Goal: Information Seeking & Learning: Understand process/instructions

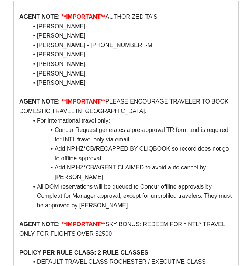
scroll to position [74, 0]
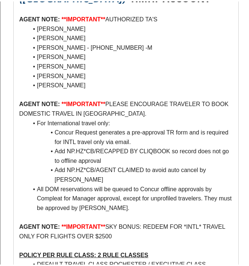
scroll to position [74, 0]
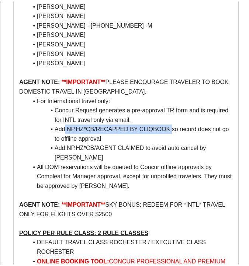
drag, startPoint x: 66, startPoint y: 127, endPoint x: 171, endPoint y: 129, distance: 105.4
click at [171, 129] on li "Add NP.HZ*CB/RECAPPED BY CLIQBOOK so record does not go to offline approval" at bounding box center [130, 132] width 204 height 19
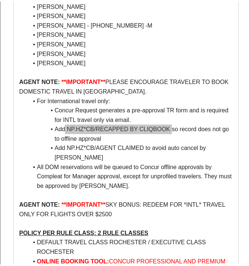
scroll to position [111, 0]
